Goal: Task Accomplishment & Management: Use online tool/utility

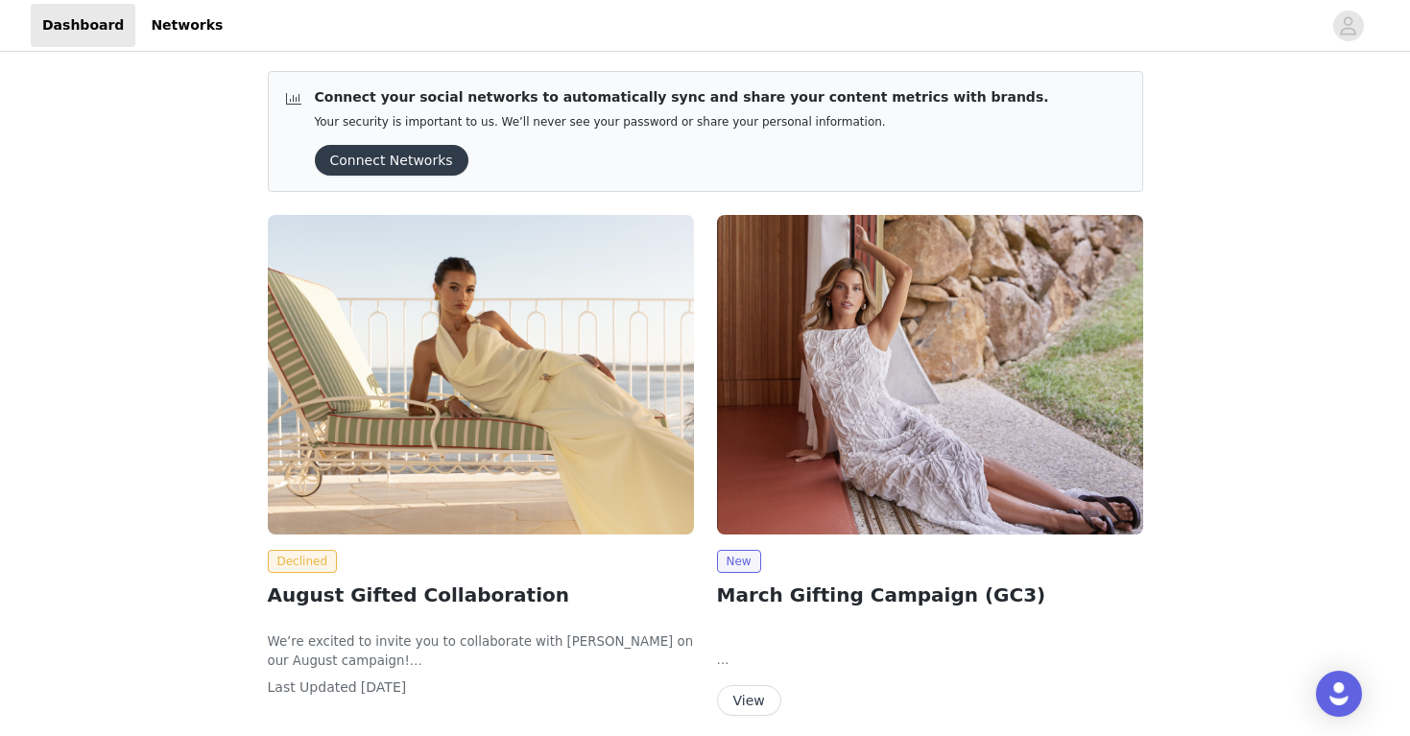
scroll to position [76, 0]
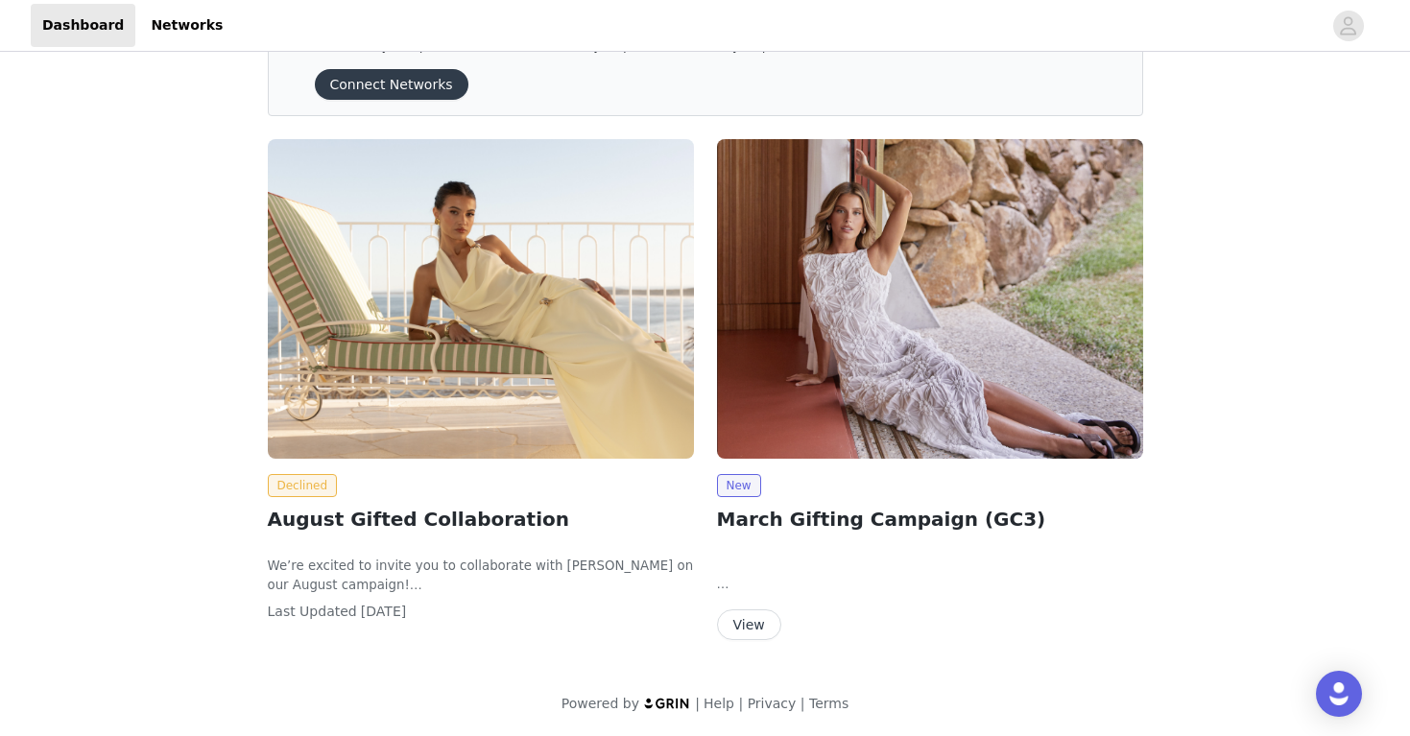
click at [791, 396] on img at bounding box center [930, 299] width 426 height 320
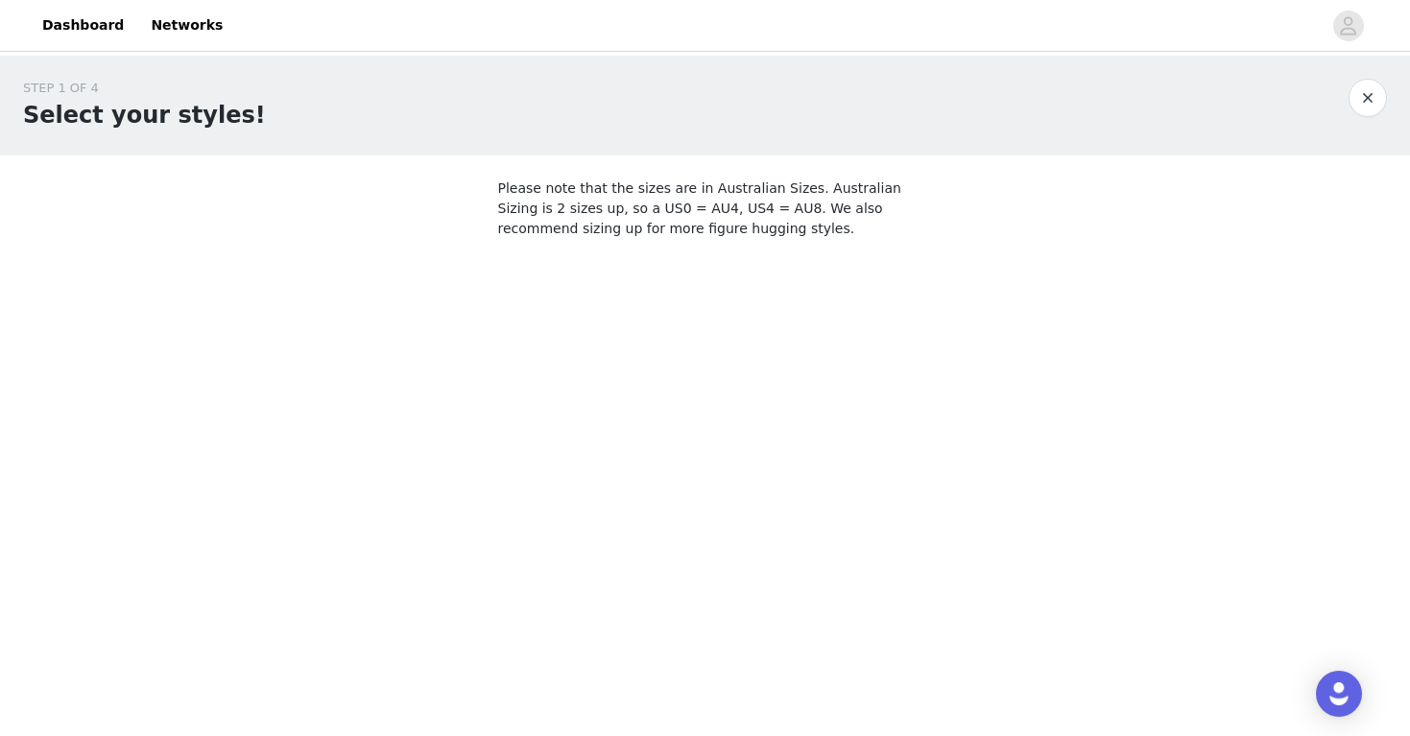
click at [1365, 107] on button "button" at bounding box center [1367, 98] width 38 height 38
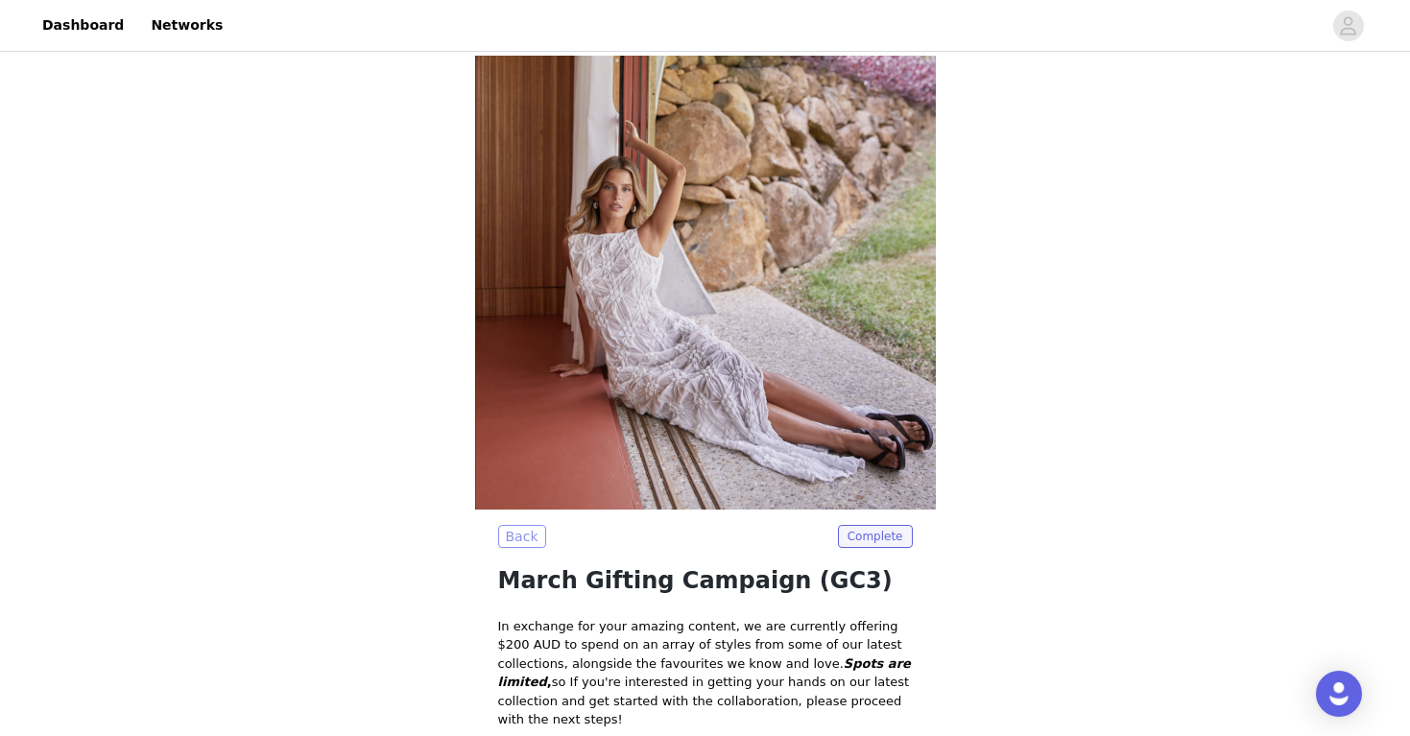
click at [511, 525] on button "Back" at bounding box center [522, 536] width 48 height 23
